Goal: Information Seeking & Learning: Learn about a topic

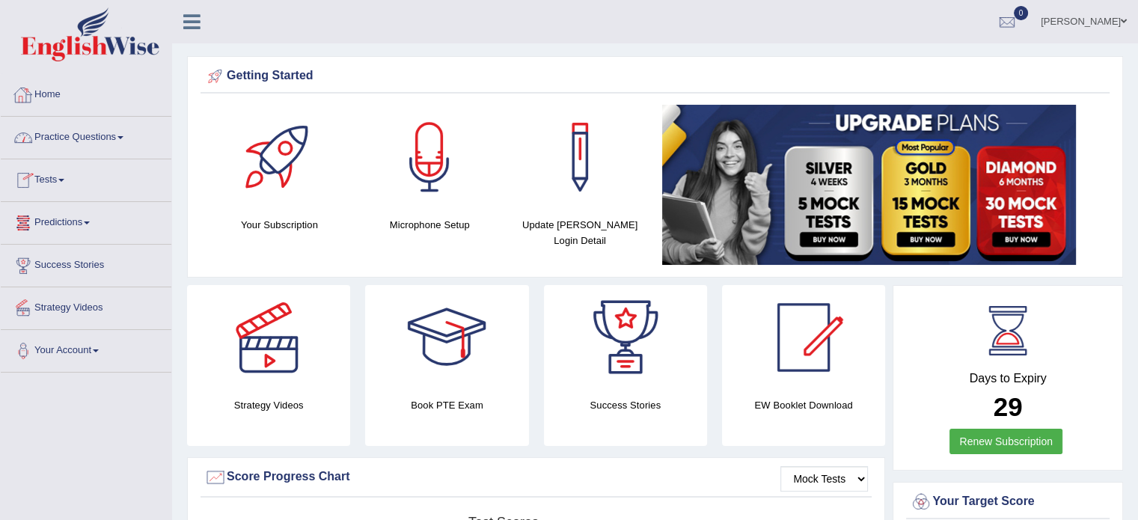
click at [93, 142] on link "Practice Questions" at bounding box center [86, 135] width 171 height 37
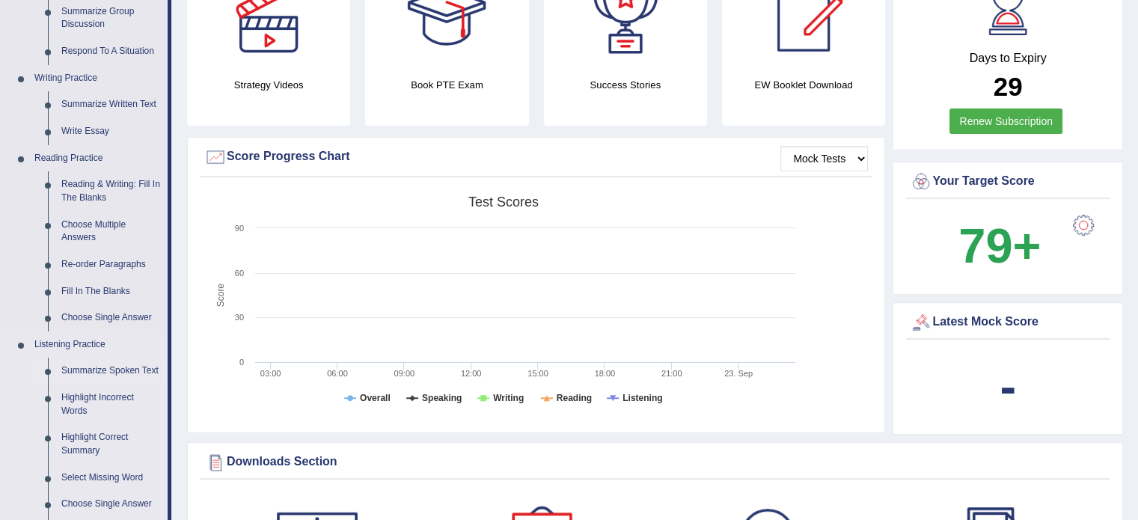
scroll to position [299, 0]
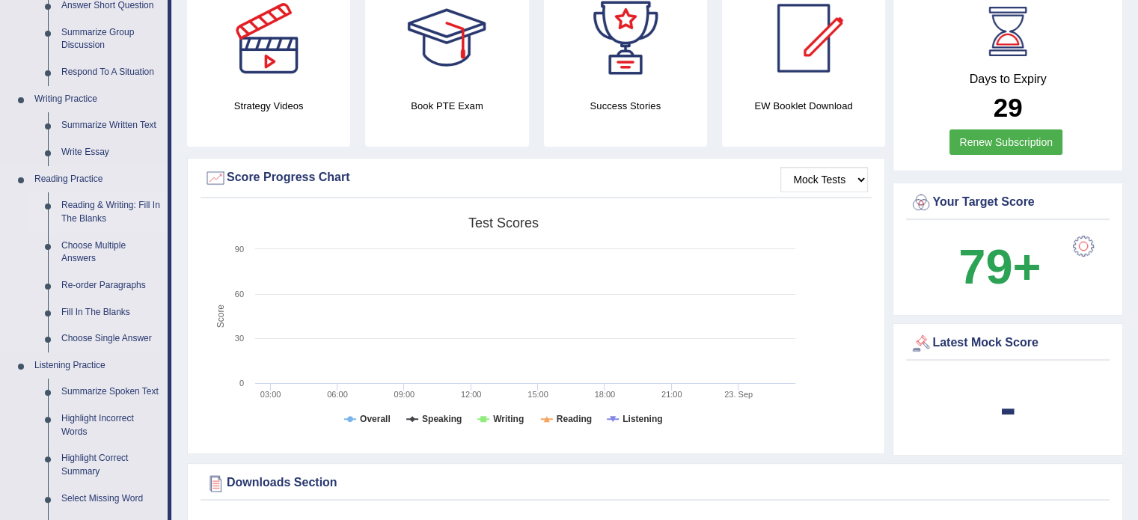
click at [108, 206] on link "Reading & Writing: Fill In The Blanks" at bounding box center [111, 212] width 113 height 40
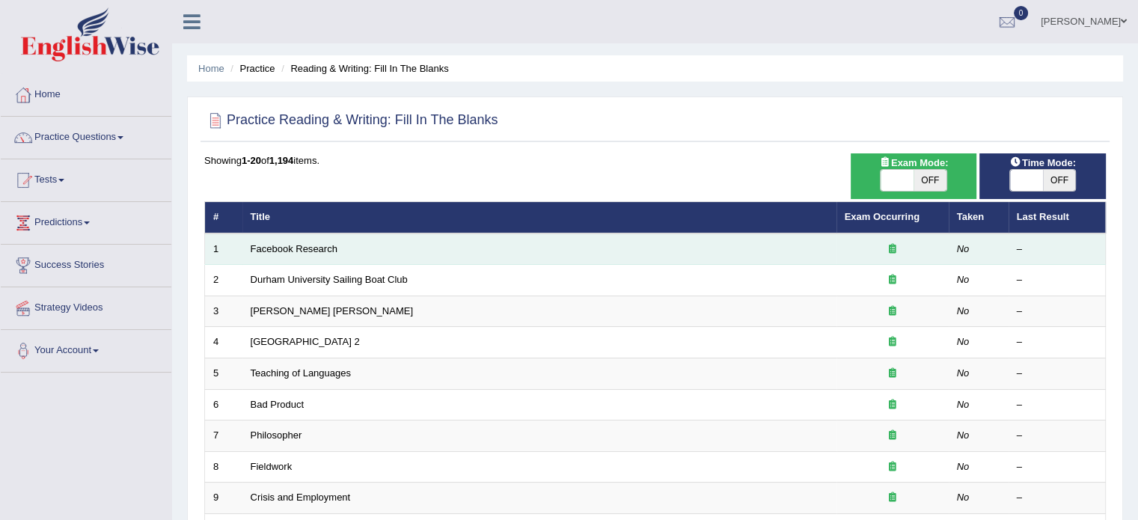
click at [499, 251] on td "Facebook Research" at bounding box center [539, 248] width 594 height 31
click at [311, 249] on link "Facebook Research" at bounding box center [294, 248] width 87 height 11
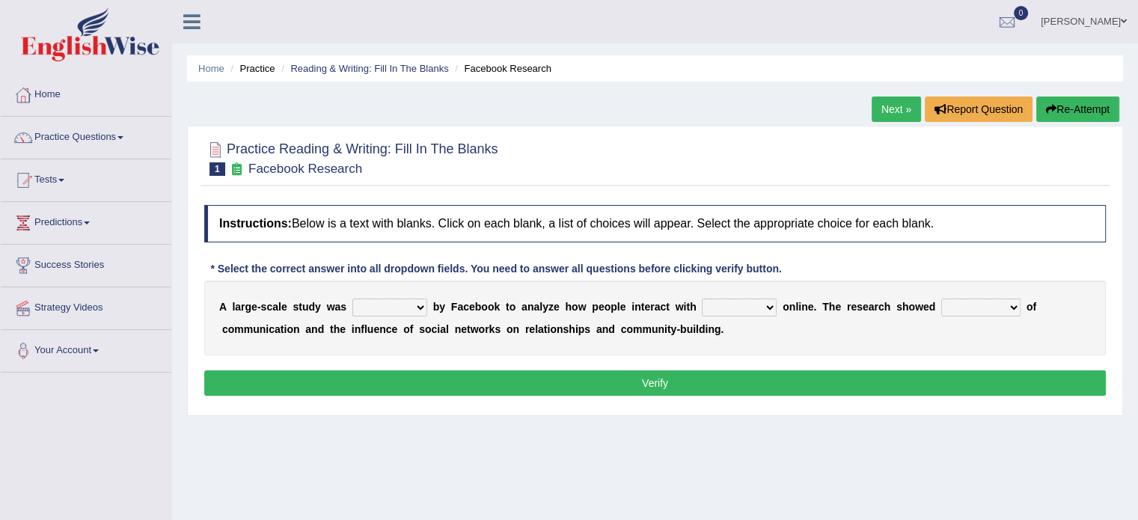
click at [414, 299] on select "surveyed had asked made" at bounding box center [389, 307] width 75 height 18
select select "made"
click at [352, 298] on select "surveyed had asked made" at bounding box center [389, 307] width 75 height 18
click at [717, 304] on select "together all each other another" at bounding box center [739, 307] width 75 height 18
select select "another"
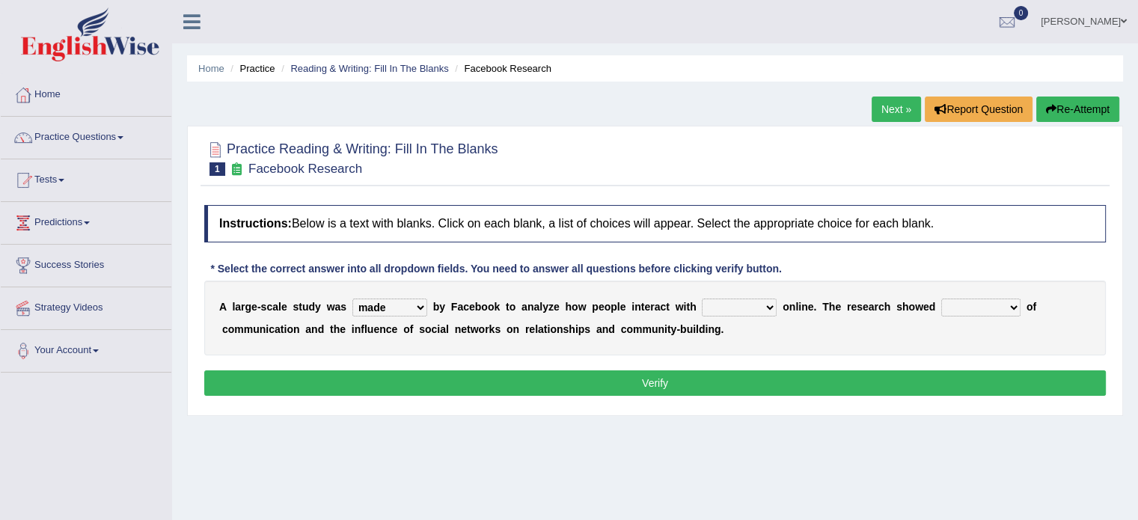
click at [702, 298] on select "together all each other another" at bounding box center [739, 307] width 75 height 18
click at [942, 307] on select "advantages standards fellowships patterns" at bounding box center [980, 307] width 79 height 18
select select "standards"
click at [941, 298] on select "advantages standards fellowships patterns" at bounding box center [980, 307] width 79 height 18
click at [904, 386] on button "Verify" at bounding box center [654, 382] width 901 height 25
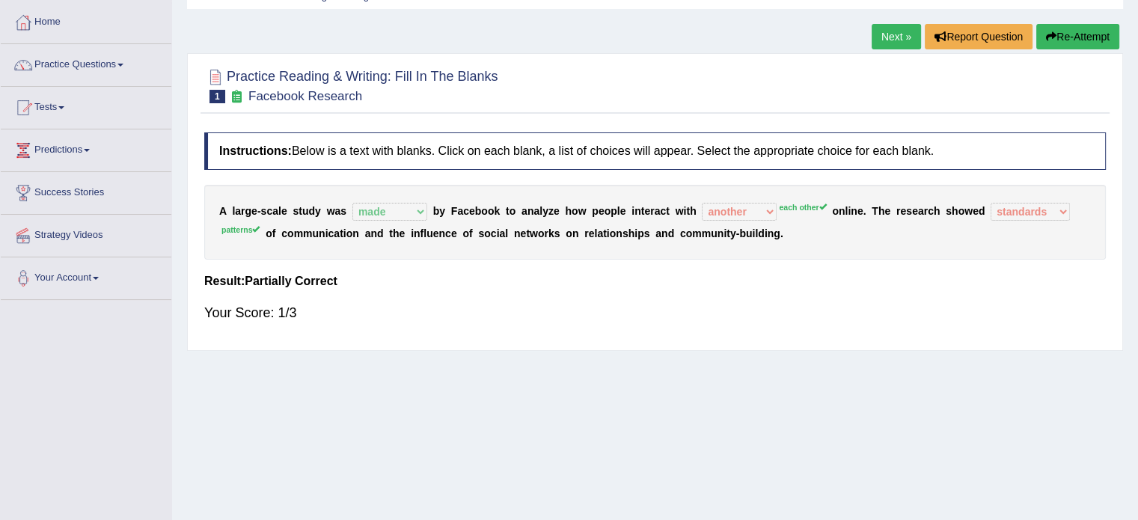
scroll to position [75, 0]
